Goal: Task Accomplishment & Management: Use online tool/utility

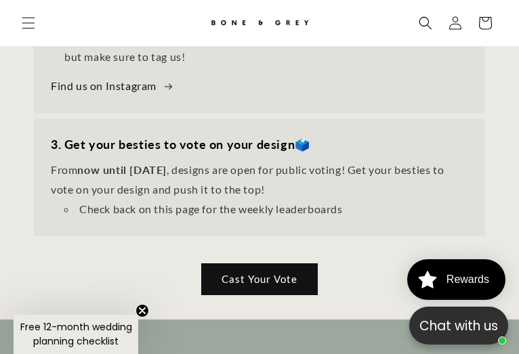
scroll to position [940, 0]
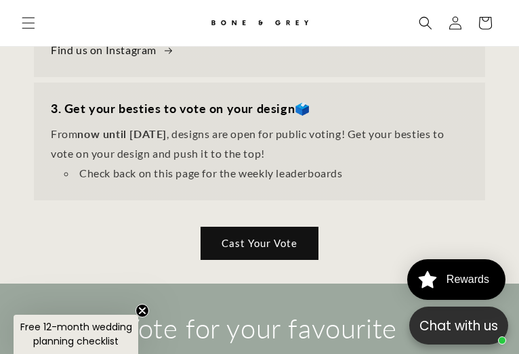
click at [234, 259] on link "Cast Your Vote" at bounding box center [259, 243] width 116 height 32
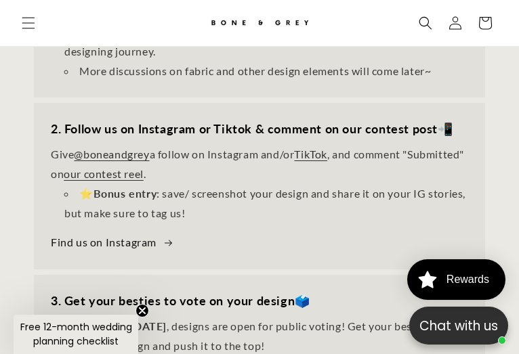
scroll to position [873, 0]
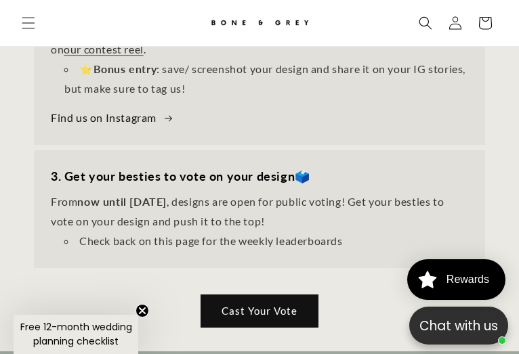
click at [265, 327] on link "Cast Your Vote" at bounding box center [259, 311] width 116 height 32
